Goal: Navigation & Orientation: Understand site structure

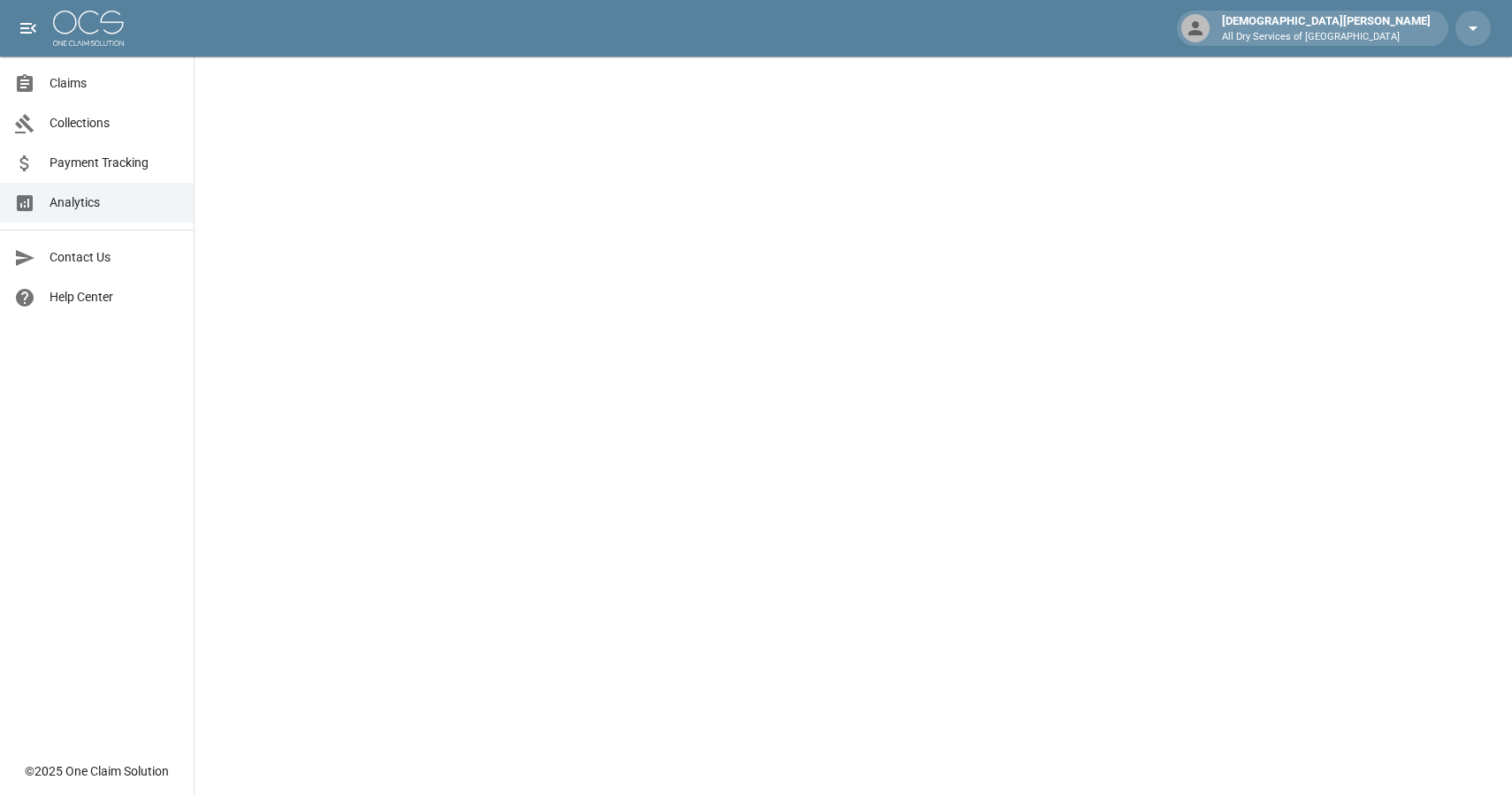
click at [103, 163] on span "Payment Tracking" at bounding box center [115, 162] width 130 height 19
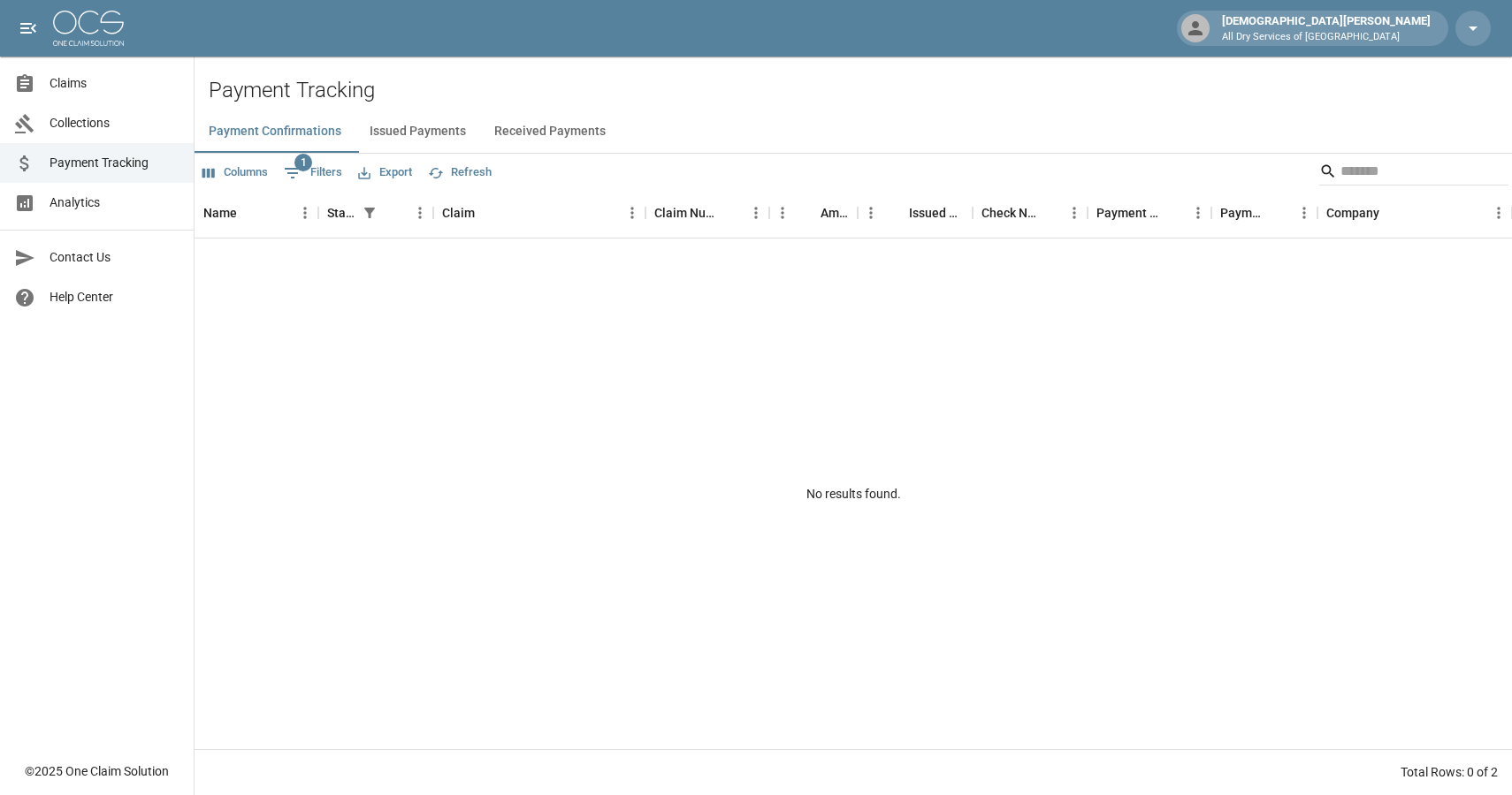
click at [389, 136] on button "Issued Payments" at bounding box center [418, 132] width 125 height 43
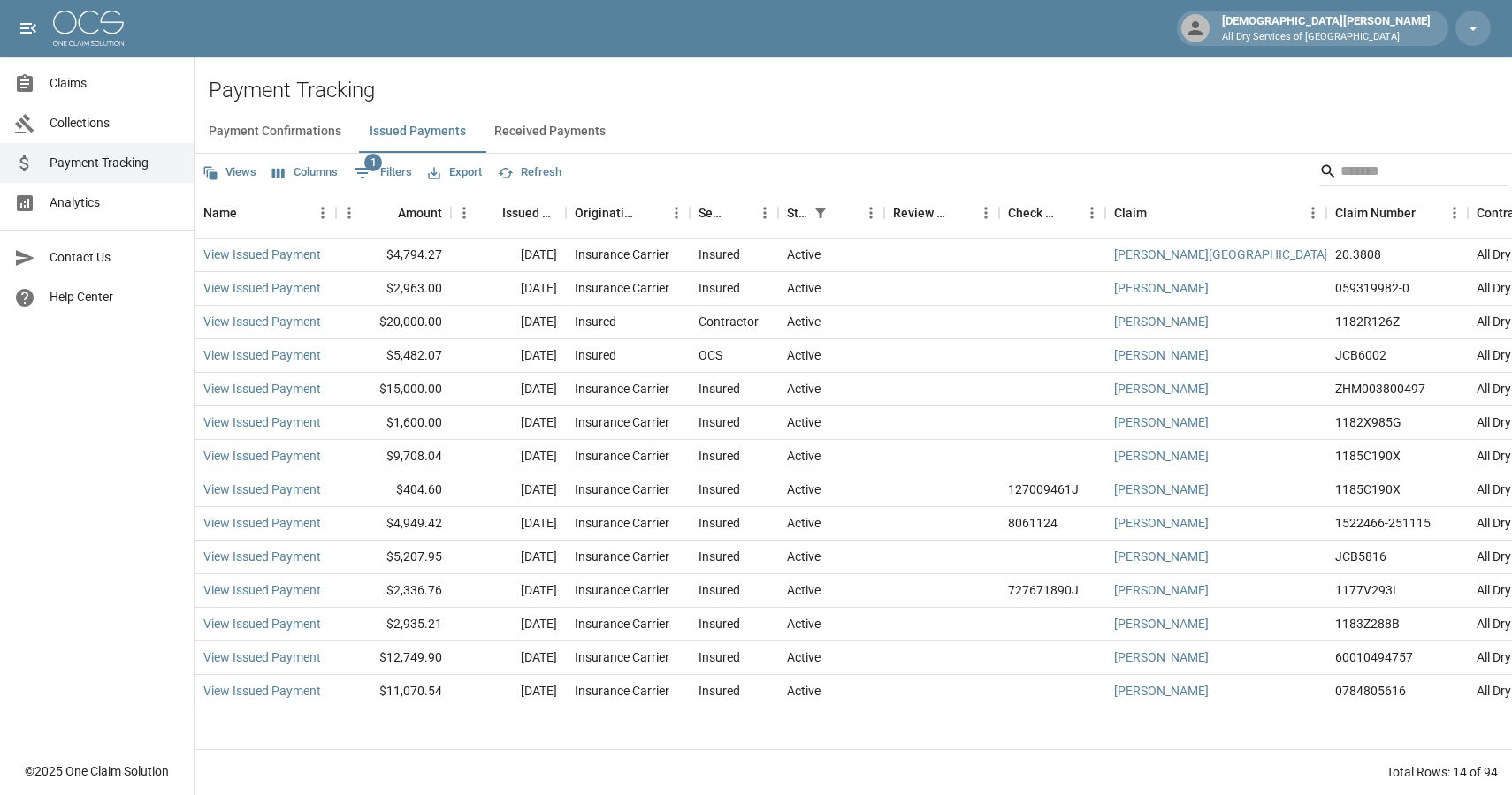
click at [101, 116] on span "Collections" at bounding box center [115, 123] width 130 height 19
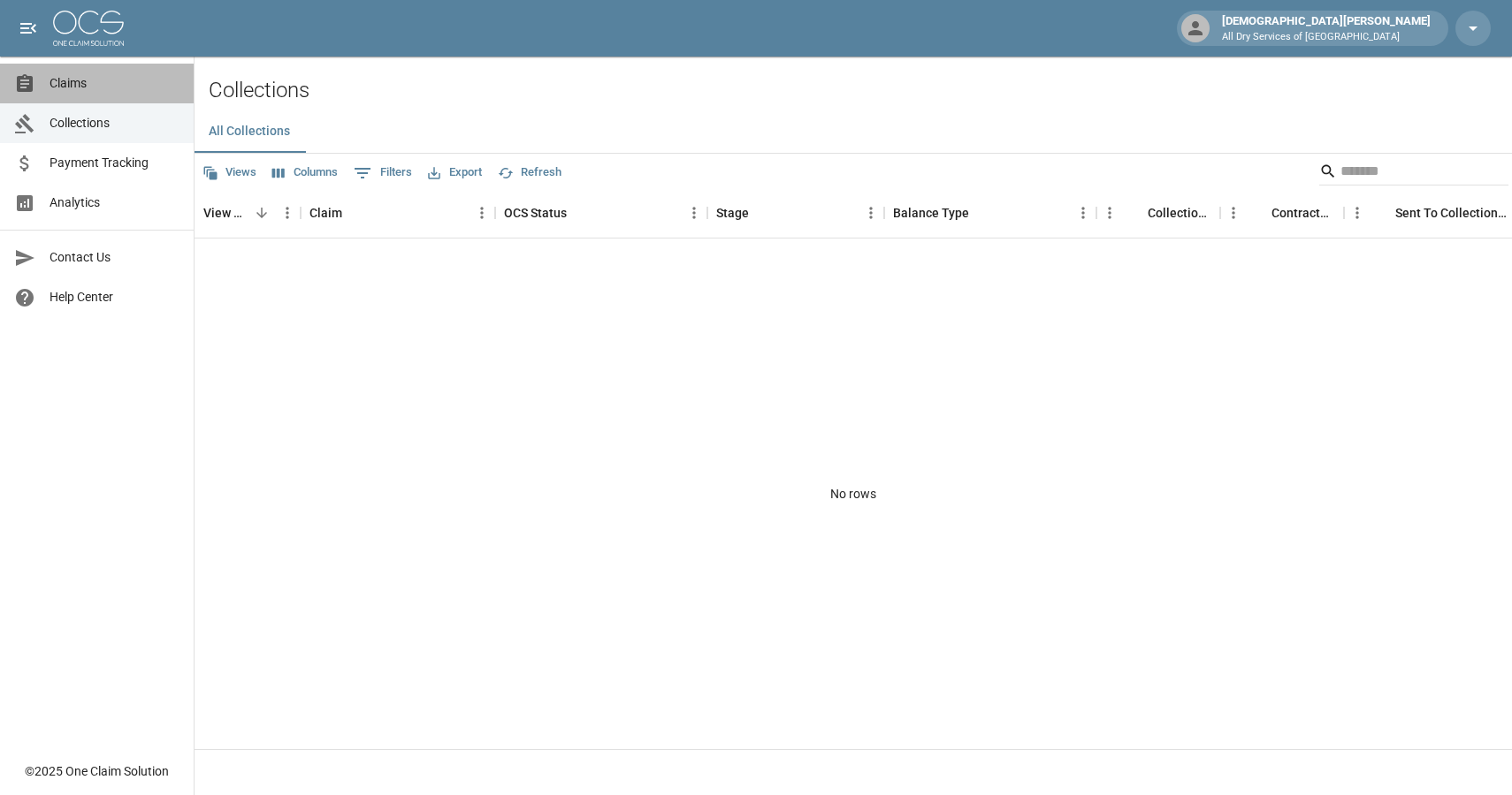
click at [84, 85] on span "Claims" at bounding box center [115, 84] width 130 height 19
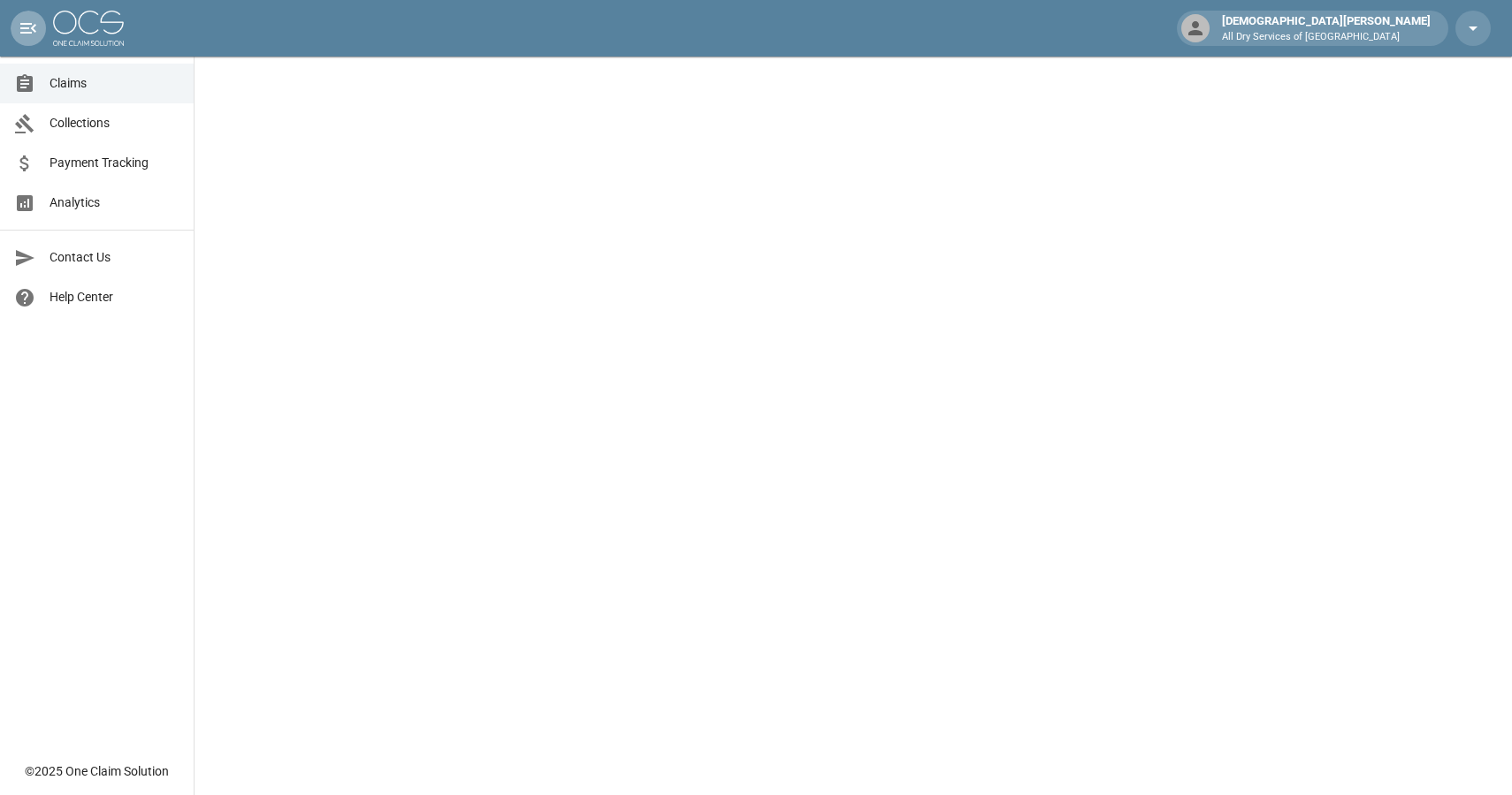
click at [35, 32] on icon "open drawer" at bounding box center [28, 28] width 16 height 11
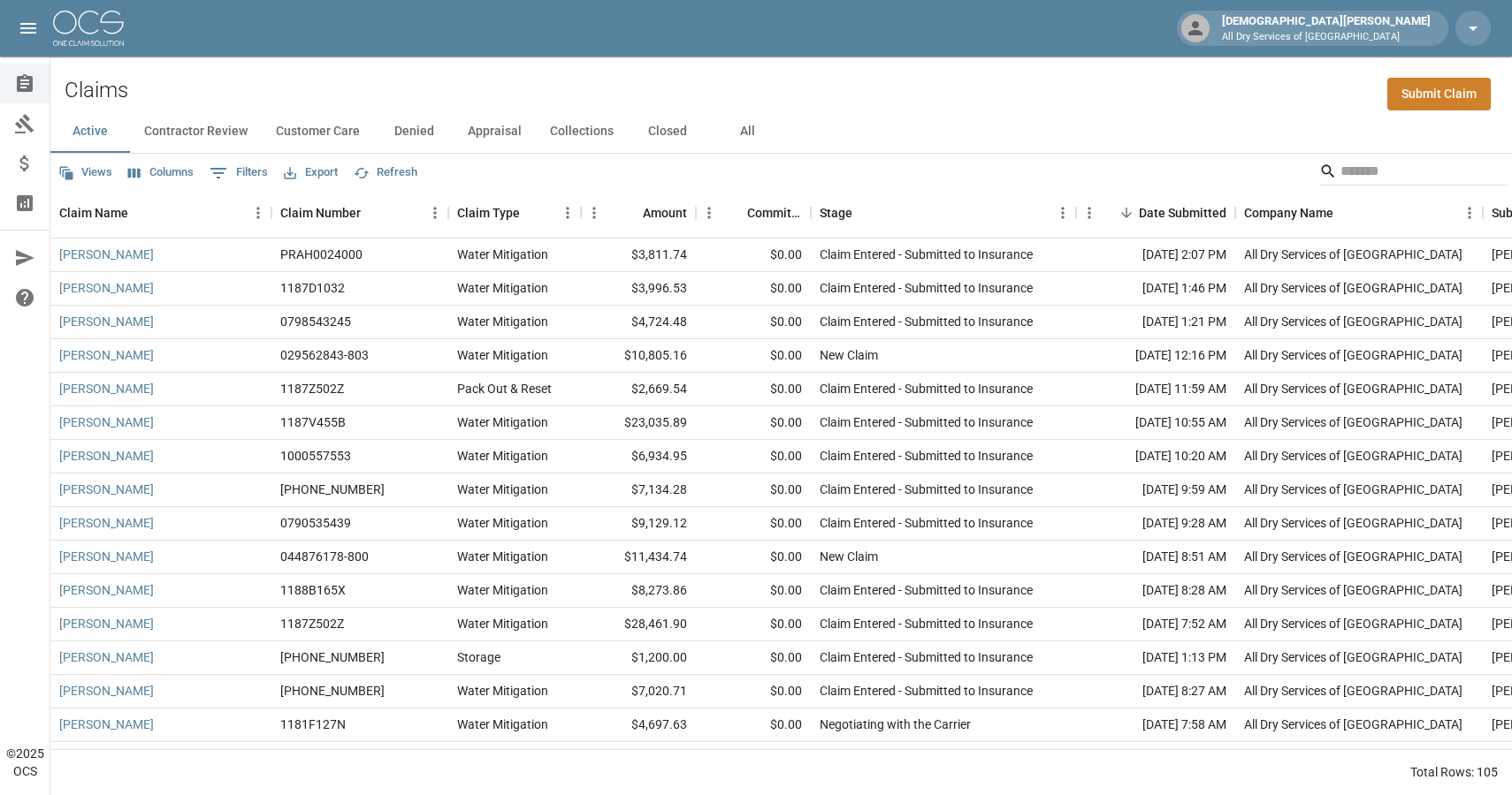
click at [512, 124] on button "Appraisal" at bounding box center [494, 132] width 82 height 43
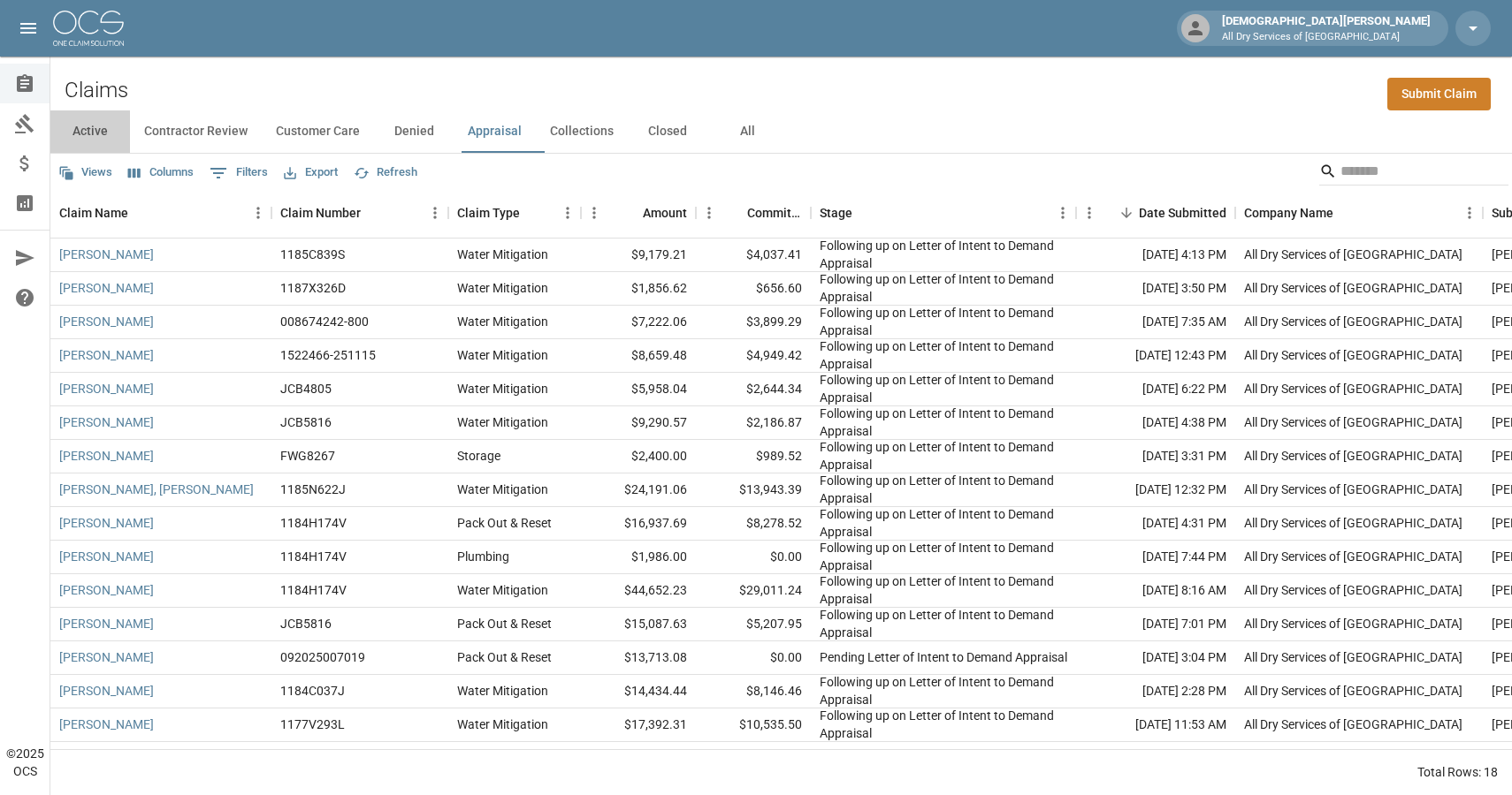
click at [96, 128] on button "Active" at bounding box center [91, 132] width 80 height 43
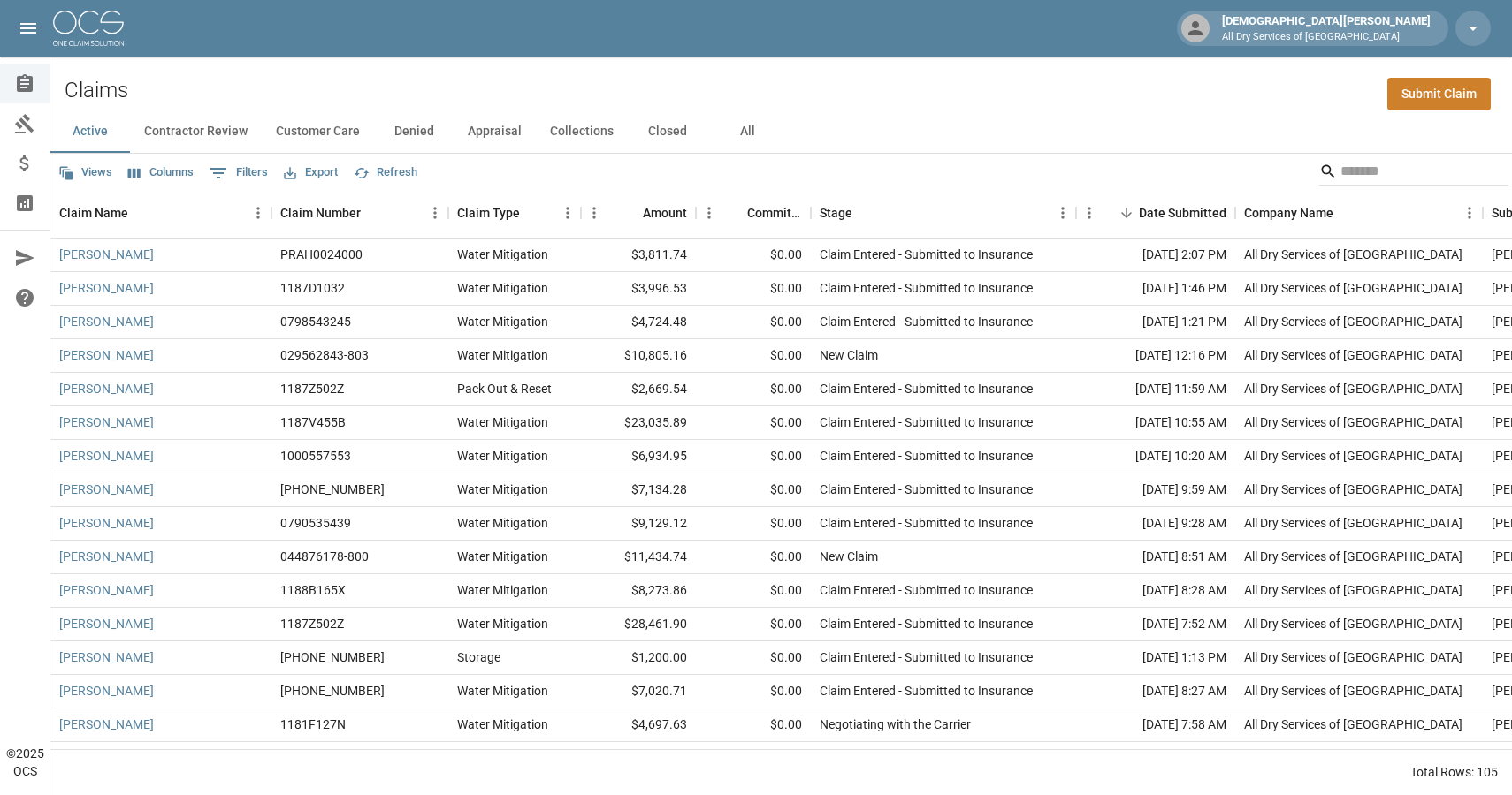
click at [231, 137] on button "Contractor Review" at bounding box center [195, 132] width 132 height 43
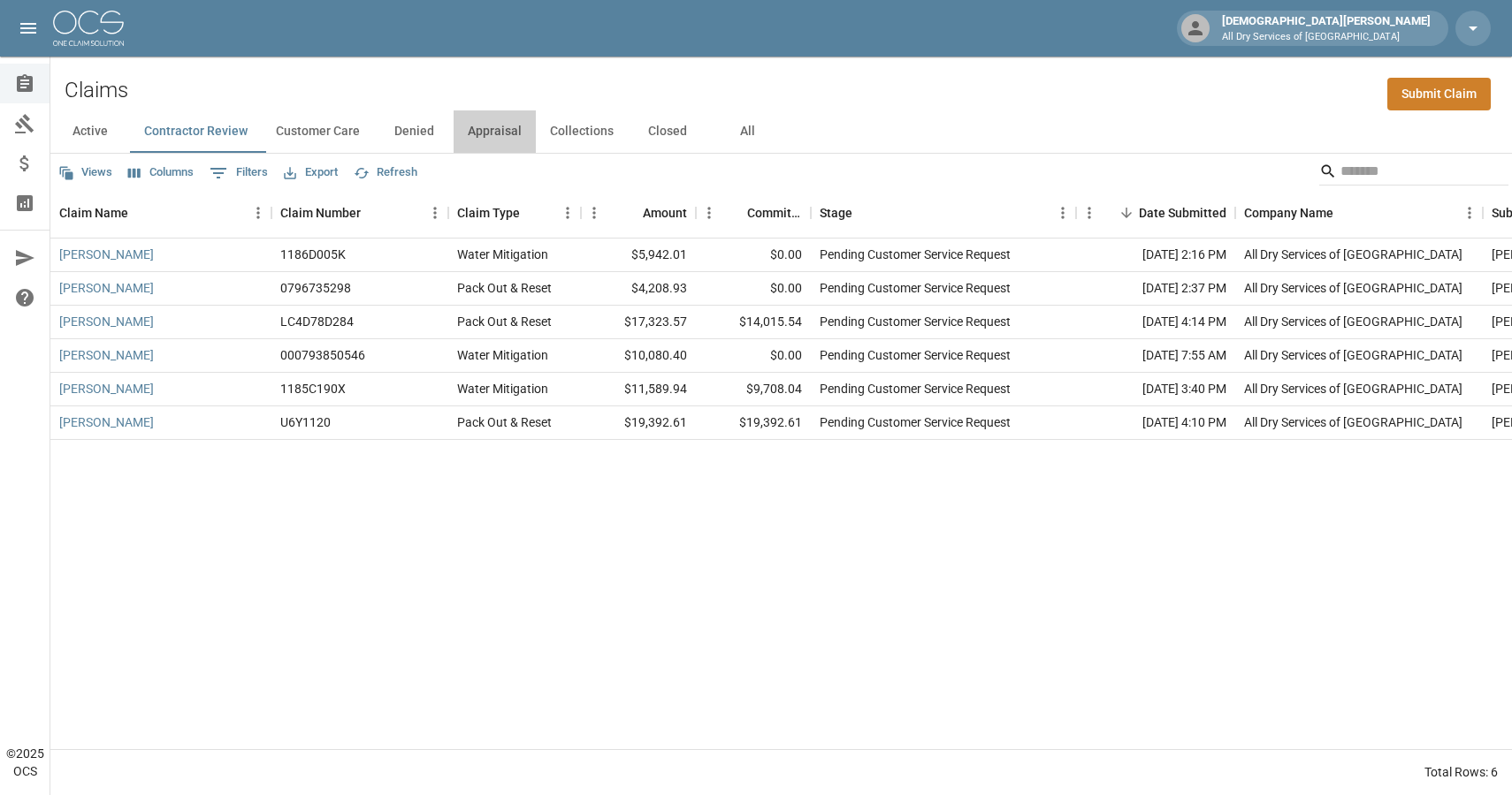
click at [510, 136] on button "Appraisal" at bounding box center [494, 132] width 82 height 43
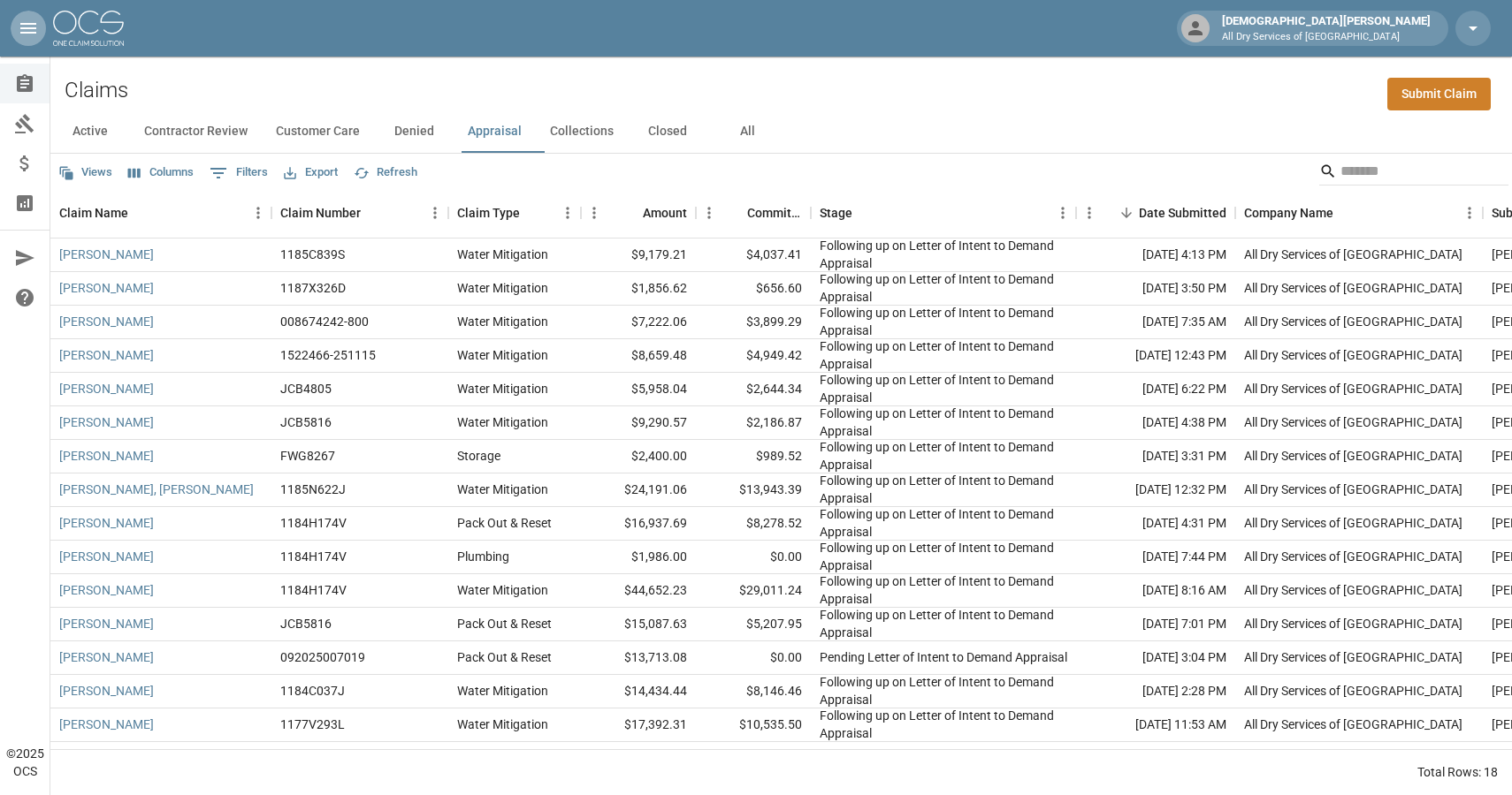
click at [24, 30] on icon "open drawer" at bounding box center [28, 28] width 21 height 21
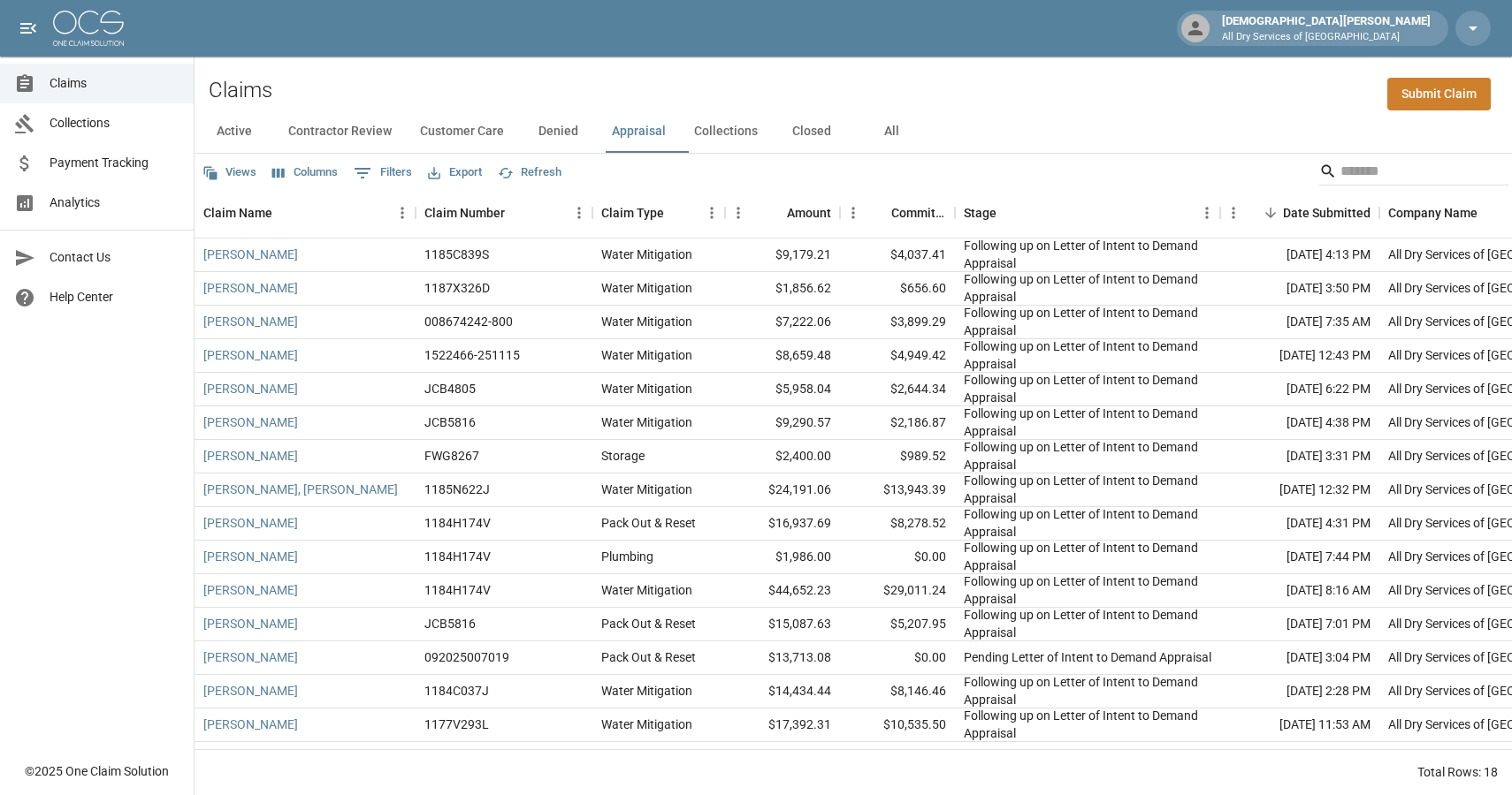
click at [87, 93] on link "Claims" at bounding box center [97, 84] width 193 height 40
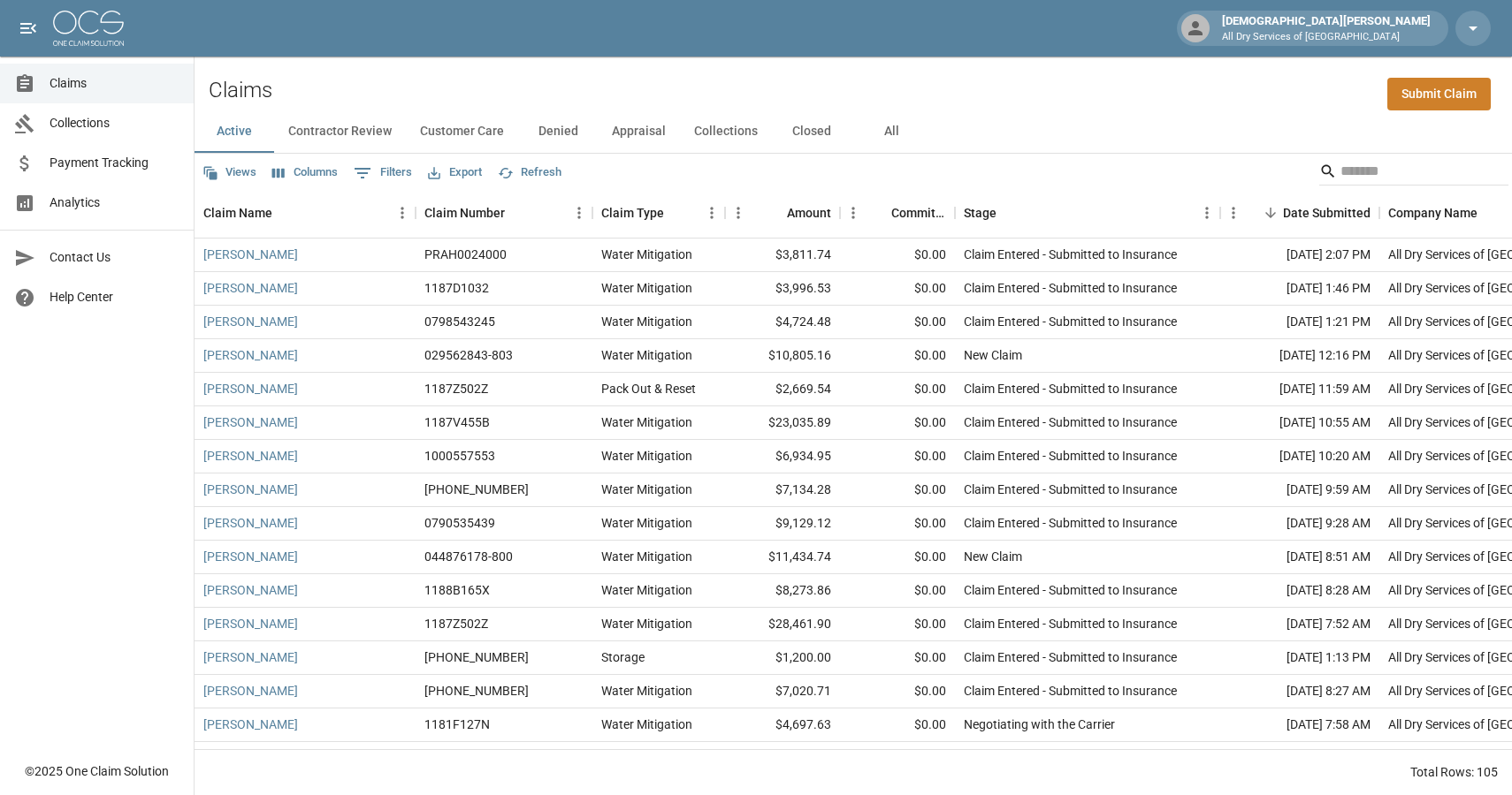
click at [129, 153] on span "Payment Tracking" at bounding box center [115, 162] width 130 height 19
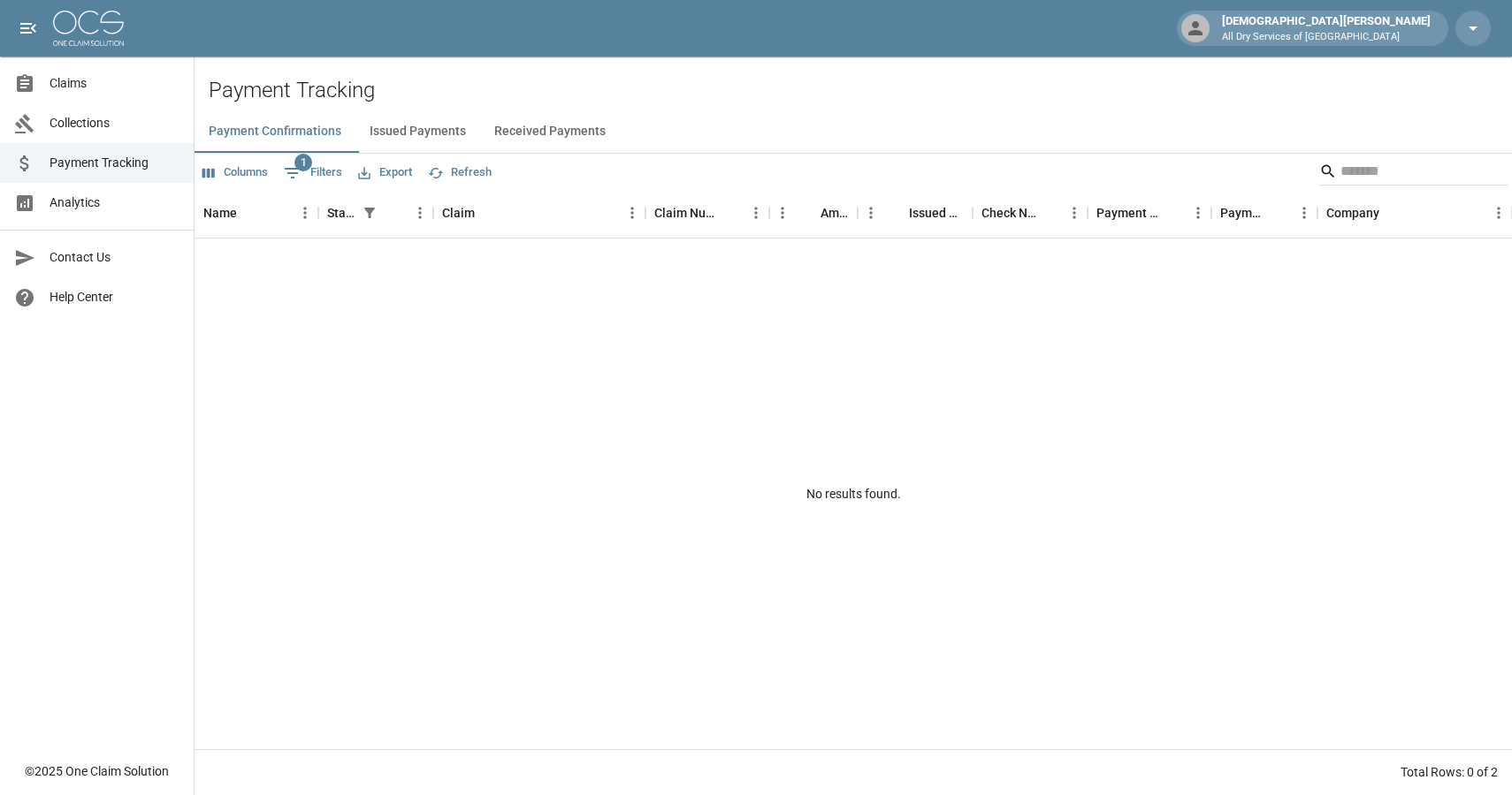
click at [82, 191] on link "Analytics" at bounding box center [97, 203] width 193 height 40
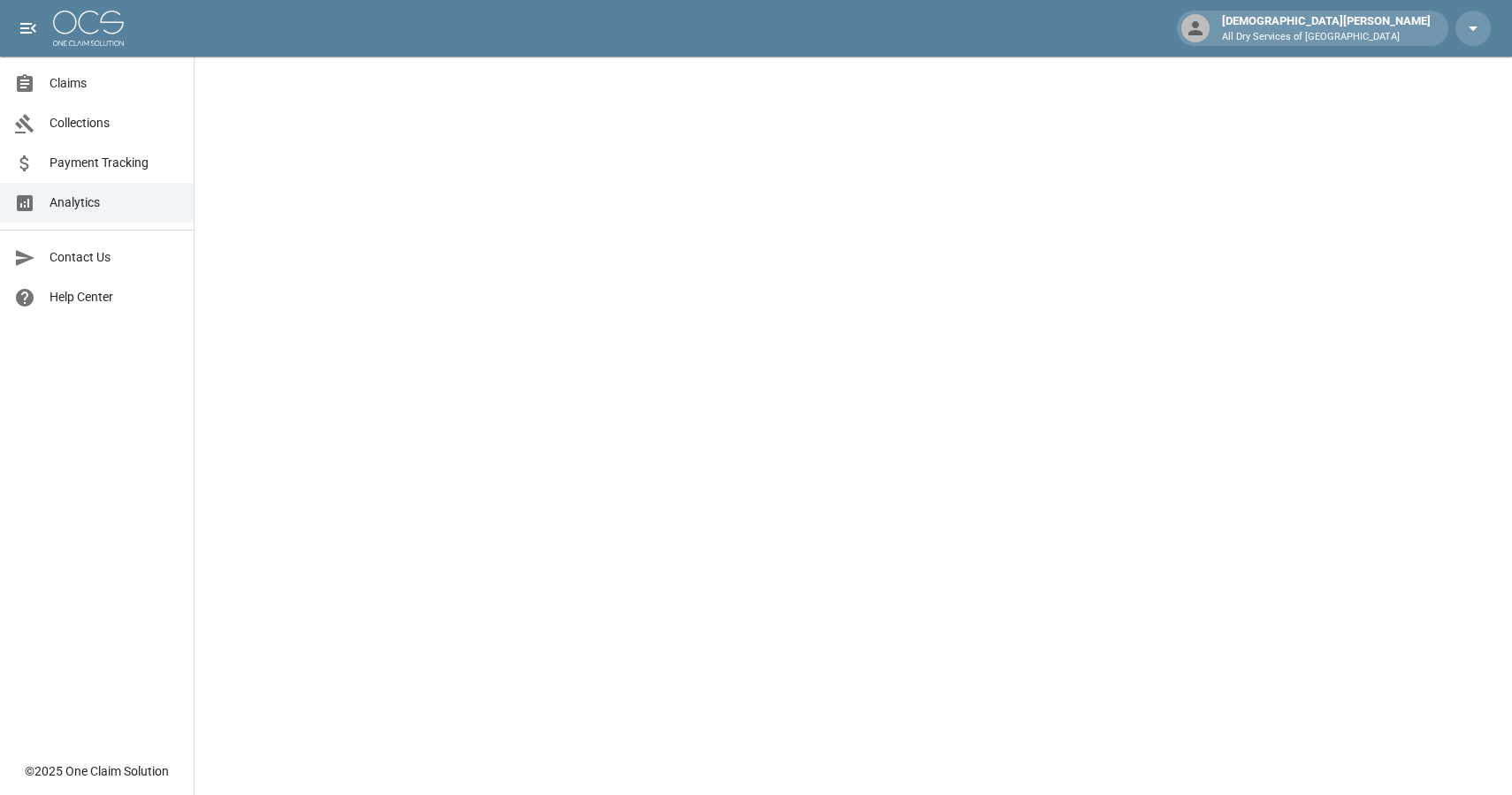
click at [72, 83] on span "Claims" at bounding box center [115, 84] width 130 height 19
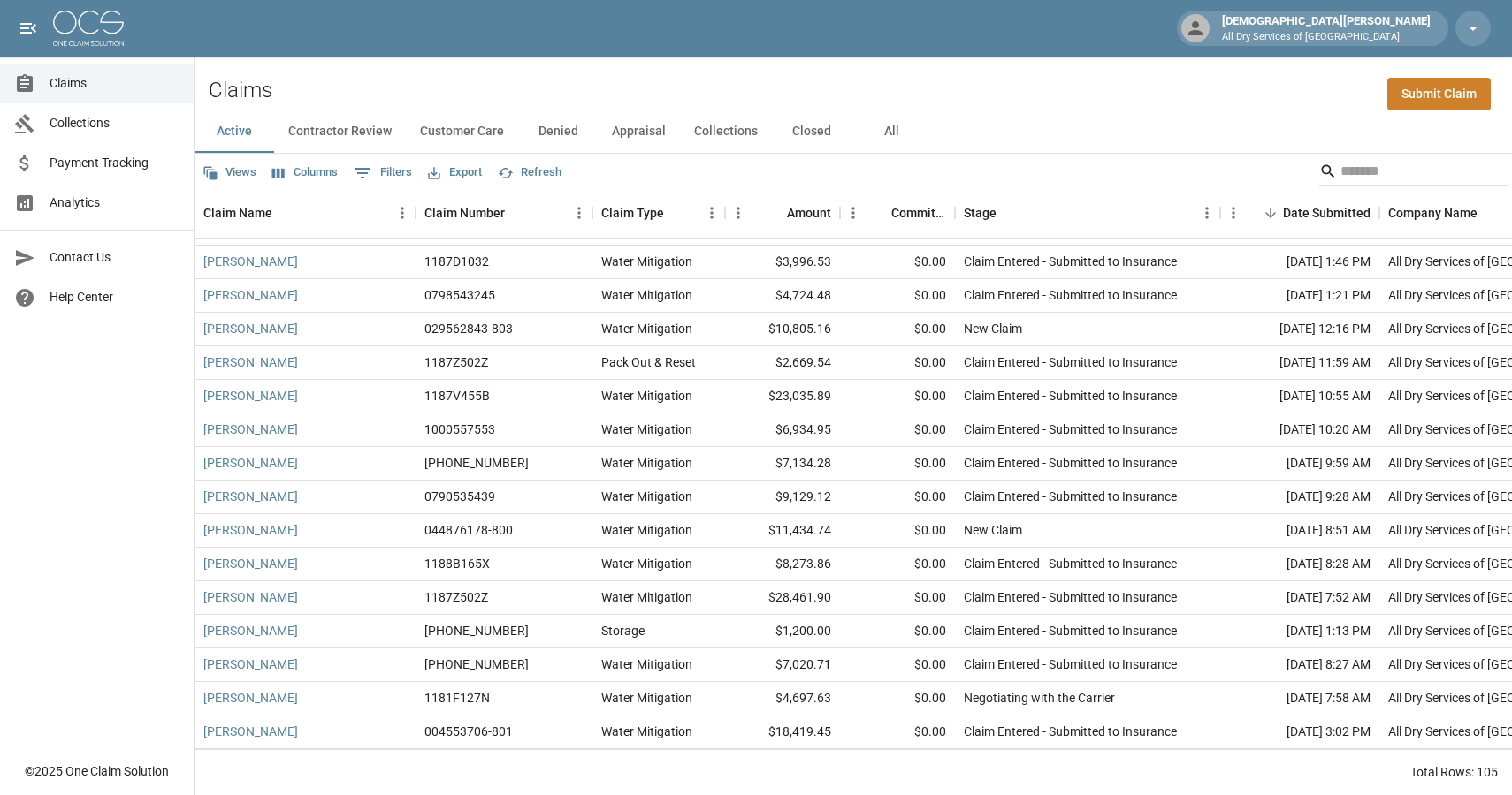
scroll to position [28, 0]
click at [97, 119] on span "Collections" at bounding box center [115, 123] width 130 height 19
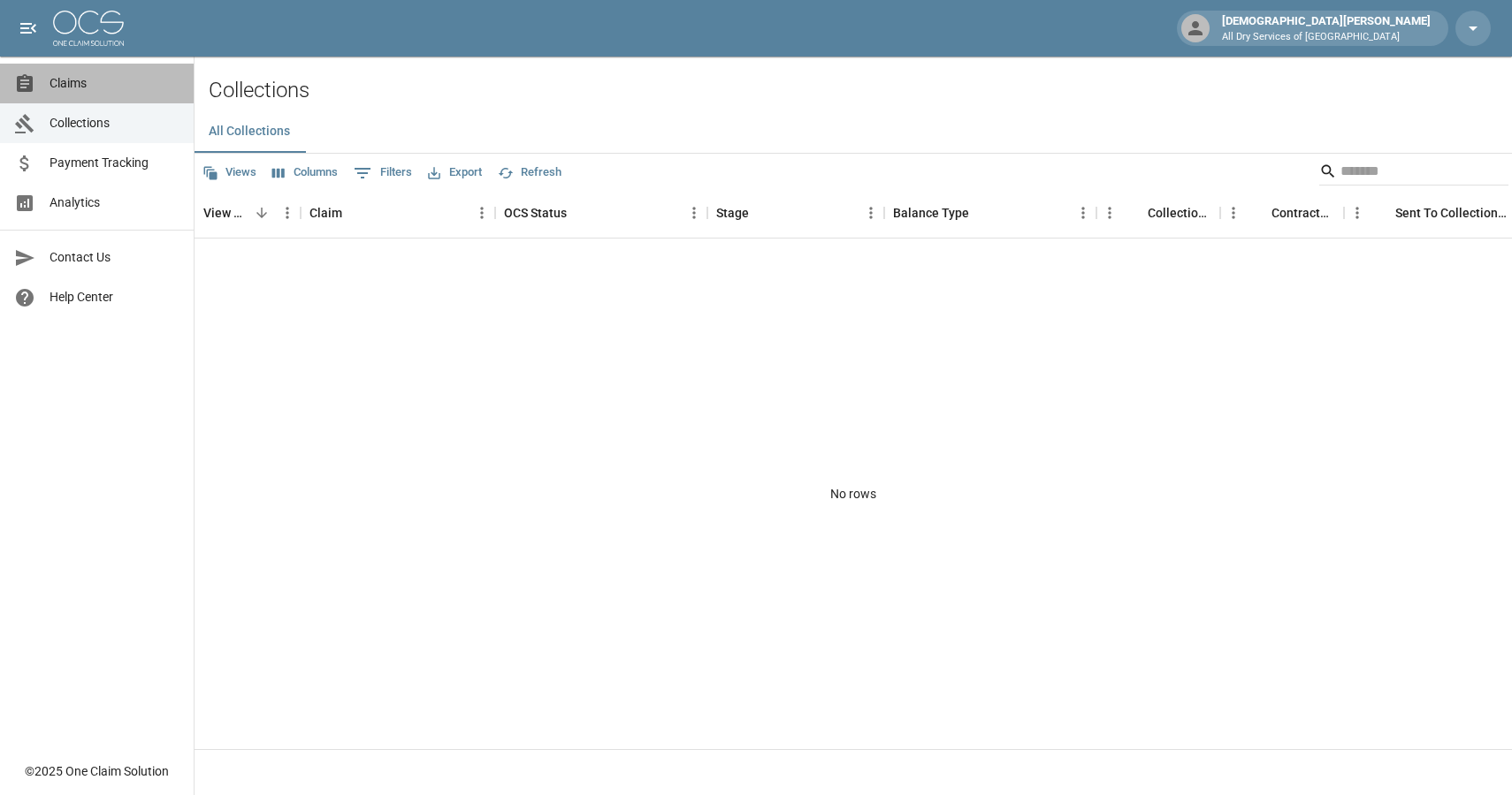
click at [98, 89] on span "Claims" at bounding box center [115, 84] width 130 height 19
